Goal: Task Accomplishment & Management: Use online tool/utility

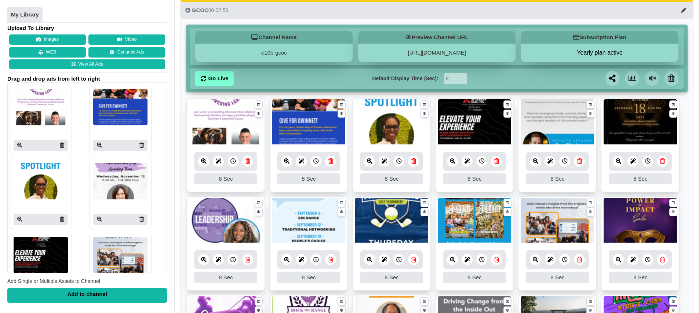
scroll to position [233, 0]
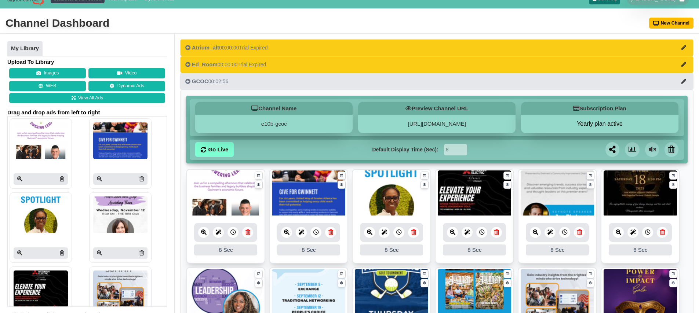
scroll to position [233, 0]
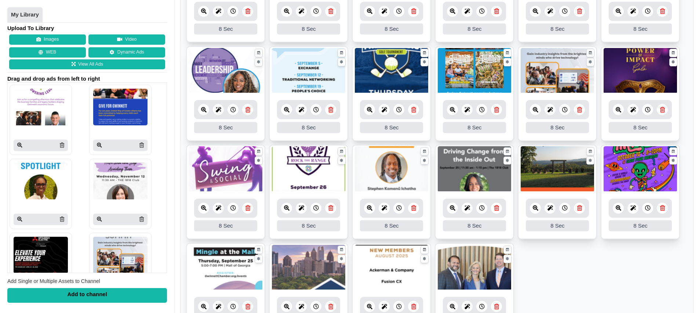
click at [248, 209] on icon at bounding box center [247, 208] width 5 height 6
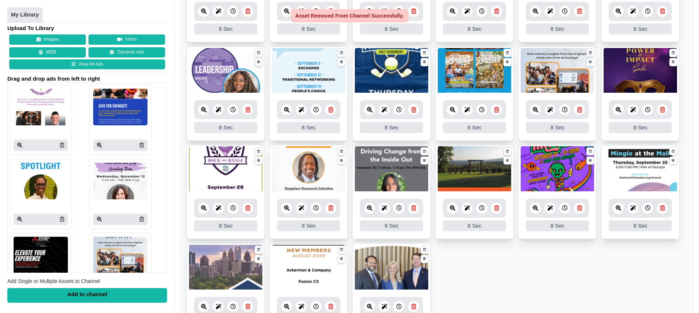
scroll to position [323, 0]
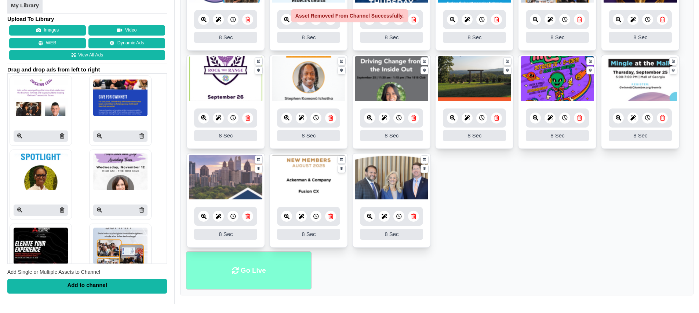
click at [242, 278] on li "Go Live" at bounding box center [248, 271] width 125 height 39
